Goal: Navigation & Orientation: Find specific page/section

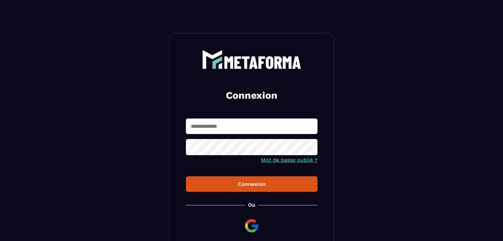
type input "**********"
click at [234, 177] on form "**********" at bounding box center [252, 155] width 132 height 73
click at [238, 183] on div "Connexion" at bounding box center [251, 184] width 121 height 6
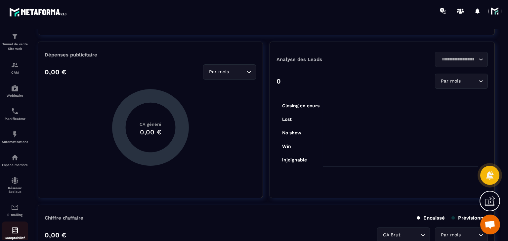
scroll to position [41, 0]
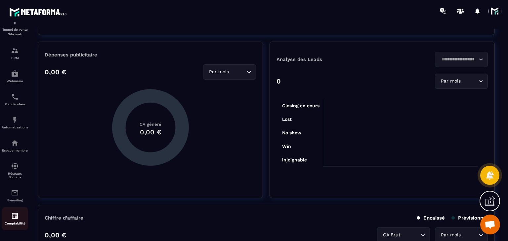
click at [10, 213] on div "Comptabilité" at bounding box center [15, 218] width 26 height 13
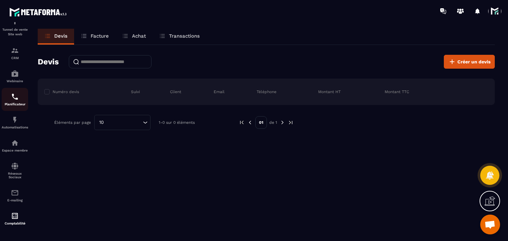
scroll to position [41, 0]
click at [475, 12] on div at bounding box center [477, 11] width 13 height 13
click at [476, 13] on div at bounding box center [477, 11] width 13 height 13
click at [477, 10] on div at bounding box center [477, 11] width 13 height 13
click at [383, 31] on div "Devis Facture Achat Transactions" at bounding box center [266, 37] width 457 height 16
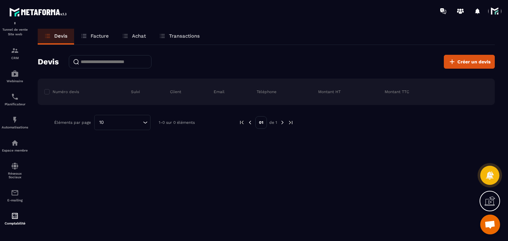
click at [475, 14] on div at bounding box center [477, 11] width 13 height 13
drag, startPoint x: 475, startPoint y: 14, endPoint x: 210, endPoint y: 47, distance: 267.3
click at [473, 15] on div at bounding box center [477, 11] width 13 height 13
click at [93, 31] on link "Facture" at bounding box center [94, 37] width 41 height 16
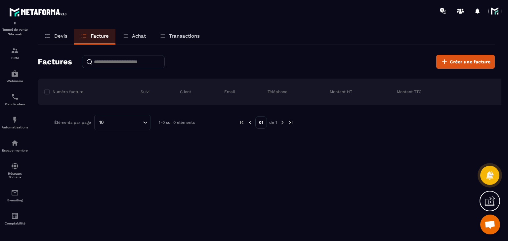
click at [493, 8] on span at bounding box center [494, 11] width 13 height 13
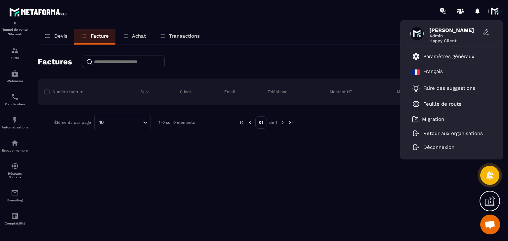
click at [275, 29] on div "Devis Facture Achat Transactions" at bounding box center [266, 37] width 457 height 16
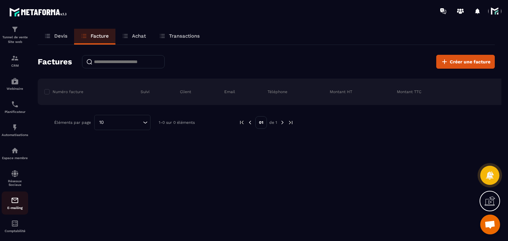
scroll to position [41, 0]
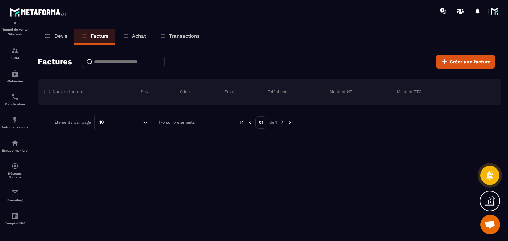
click at [500, 15] on span at bounding box center [494, 11] width 13 height 13
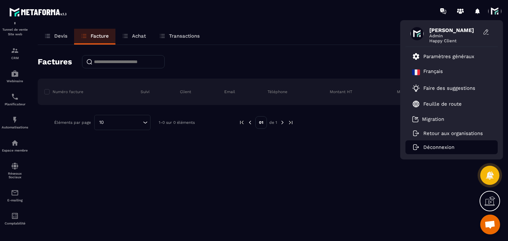
click at [446, 147] on p "Déconnexion" at bounding box center [438, 148] width 31 height 6
